Goal: Transaction & Acquisition: Purchase product/service

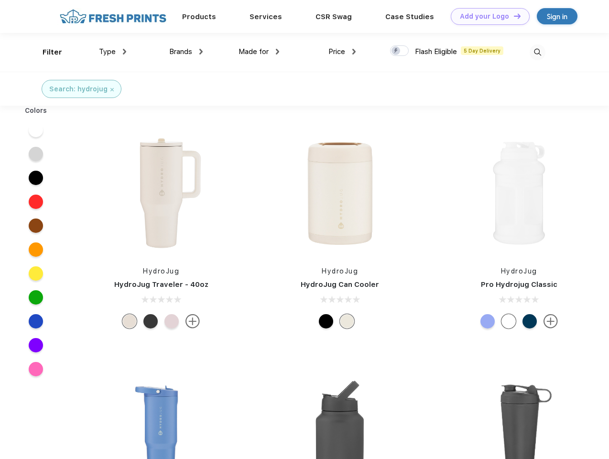
click at [486, 16] on link "Add your Logo Design Tool" at bounding box center [489, 16] width 79 height 17
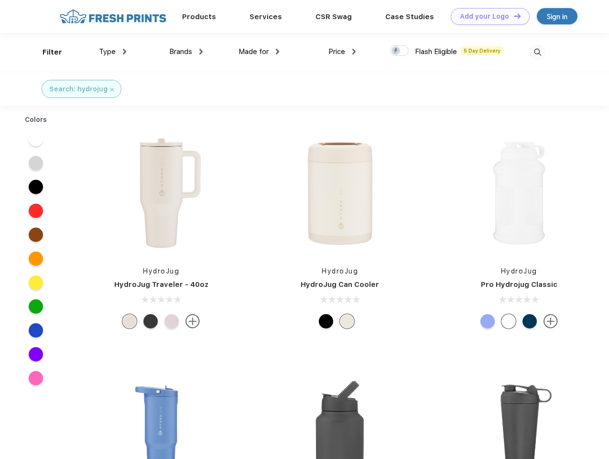
click at [0, 0] on div "Design Tool" at bounding box center [0, 0] width 0 height 0
click at [513, 16] on link "Add your Logo Design Tool" at bounding box center [489, 16] width 79 height 17
click at [46, 52] on div "Filter" at bounding box center [53, 52] width 20 height 11
click at [113, 52] on span "Type" at bounding box center [107, 51] width 17 height 9
click at [186, 52] on span "Brands" at bounding box center [180, 51] width 23 height 9
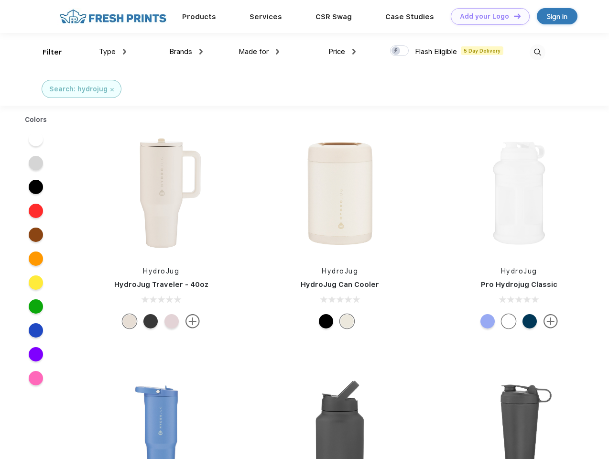
click at [259, 52] on span "Made for" at bounding box center [253, 51] width 30 height 9
click at [342, 52] on span "Price" at bounding box center [336, 51] width 17 height 9
click at [399, 51] on div at bounding box center [399, 50] width 19 height 11
click at [396, 51] on input "checkbox" at bounding box center [393, 48] width 6 height 6
click at [537, 52] on img at bounding box center [537, 52] width 16 height 16
